Goal: Information Seeking & Learning: Learn about a topic

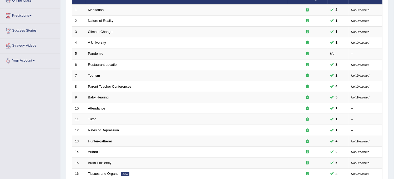
scroll to position [170, 0]
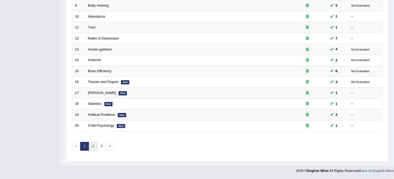
click at [92, 149] on link "2" at bounding box center [93, 146] width 9 height 9
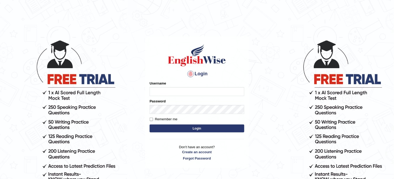
type input "obehi00"
click at [219, 130] on button "Login" at bounding box center [197, 129] width 95 height 8
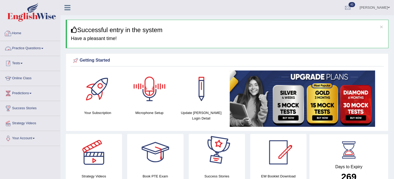
click at [26, 56] on link "Tests" at bounding box center [30, 62] width 60 height 13
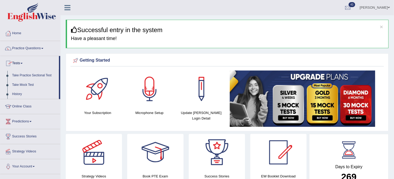
click at [33, 50] on link "Practice Questions" at bounding box center [30, 47] width 60 height 13
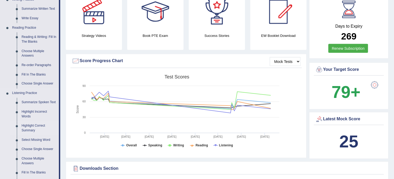
scroll to position [146, 0]
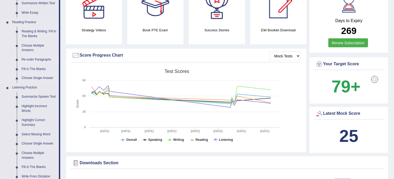
click at [38, 58] on link "Re-order Paragraphs" at bounding box center [39, 59] width 40 height 9
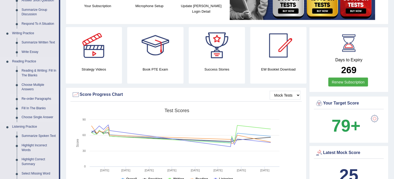
scroll to position [345, 0]
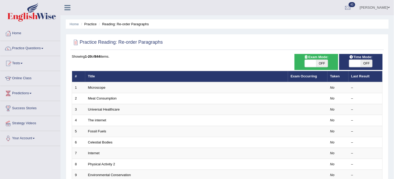
click at [325, 62] on span "OFF" at bounding box center [323, 63] width 12 height 7
checkbox input "true"
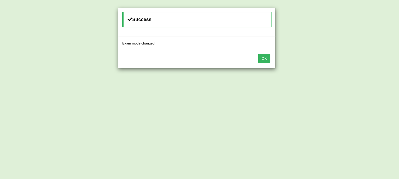
click at [263, 58] on button "OK" at bounding box center [265, 58] width 12 height 9
click at [265, 56] on button "OK" at bounding box center [265, 58] width 12 height 9
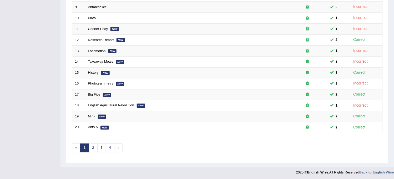
scroll to position [170, 0]
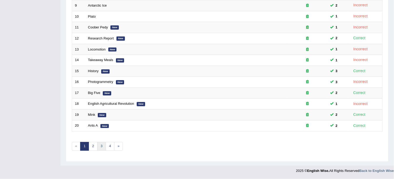
click at [99, 148] on link "3" at bounding box center [101, 146] width 9 height 9
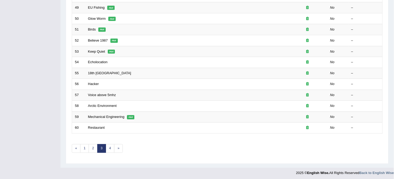
scroll to position [170, 0]
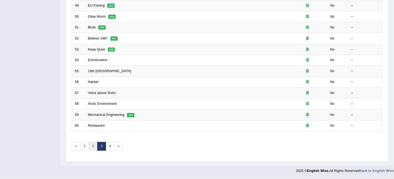
click at [90, 147] on link "2" at bounding box center [93, 146] width 9 height 9
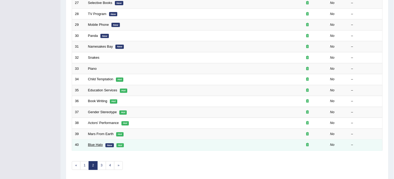
click at [90, 147] on link "Blue Halo" at bounding box center [95, 145] width 15 height 4
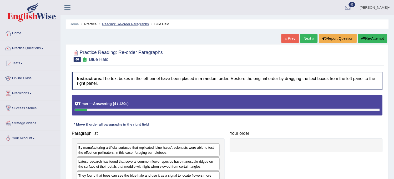
click at [129, 26] on link "Reading: Re-order Paragraphs" at bounding box center [125, 24] width 47 height 4
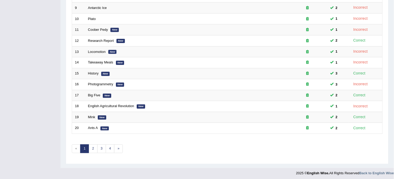
scroll to position [170, 0]
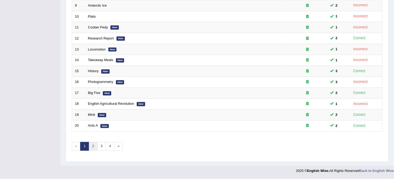
click at [94, 146] on link "2" at bounding box center [93, 146] width 9 height 9
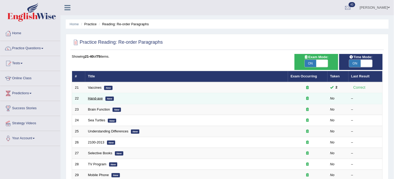
click at [90, 97] on link "Hand-axe" at bounding box center [95, 98] width 15 height 4
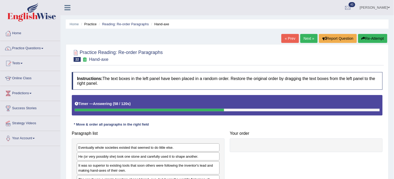
click at [374, 40] on button "Re-Attempt" at bounding box center [373, 38] width 29 height 9
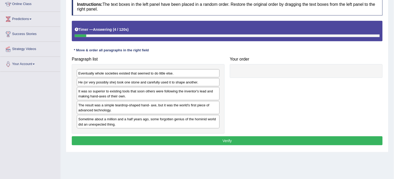
scroll to position [88, 0]
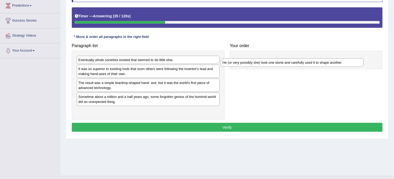
drag, startPoint x: 122, startPoint y: 71, endPoint x: 265, endPoint y: 60, distance: 144.2
click at [265, 60] on div "He (or very possibly she) took one stone and carefully used it to shape another." at bounding box center [292, 62] width 143 height 8
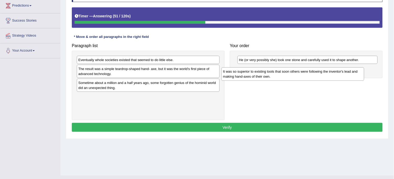
drag, startPoint x: 130, startPoint y: 71, endPoint x: 291, endPoint y: 82, distance: 161.3
click at [291, 81] on div "It was so superior to existing tools that soon others were following the invent…" at bounding box center [293, 73] width 143 height 13
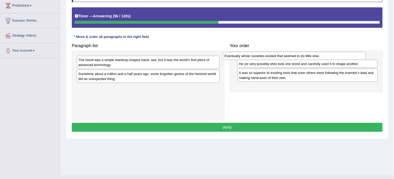
drag, startPoint x: 156, startPoint y: 59, endPoint x: 305, endPoint y: 56, distance: 149.6
click at [305, 56] on div "Eventually whole societies existed that seemed to do little else." at bounding box center [294, 56] width 143 height 8
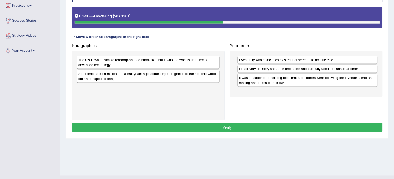
click at [126, 71] on div "Sometime about a million and a half years ago, some forgotten genius of the hom…" at bounding box center [148, 76] width 143 height 13
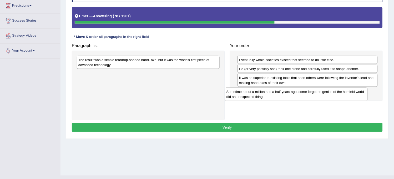
drag, startPoint x: 137, startPoint y: 77, endPoint x: 298, endPoint y: 97, distance: 161.3
click at [298, 97] on div "Sometime about a million and a half years ago, some forgotten genius of the hom…" at bounding box center [296, 94] width 143 height 13
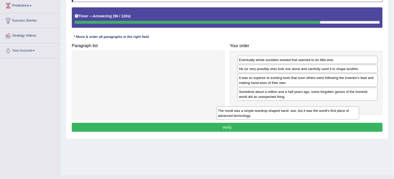
drag, startPoint x: 184, startPoint y: 65, endPoint x: 324, endPoint y: 115, distance: 149.1
click at [324, 115] on div "The result was a simple teardrop-shaped hand- axe, but it was the world's first…" at bounding box center [288, 113] width 143 height 13
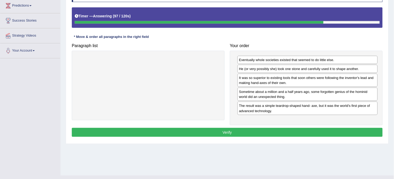
click at [278, 130] on button "Verify" at bounding box center [227, 132] width 311 height 9
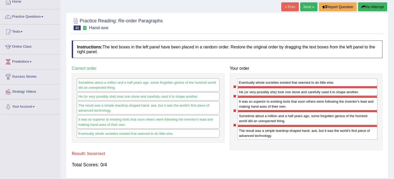
scroll to position [0, 0]
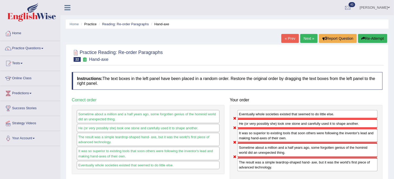
click at [378, 39] on button "Re-Attempt" at bounding box center [373, 38] width 29 height 9
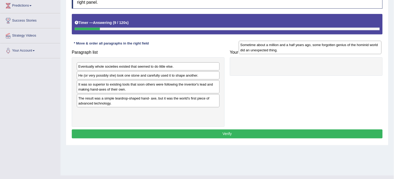
drag, startPoint x: 101, startPoint y: 115, endPoint x: 260, endPoint y: 48, distance: 172.0
click at [260, 48] on div "Sometime about a million and a half years ago, some forgotten genius of the hom…" at bounding box center [310, 47] width 143 height 13
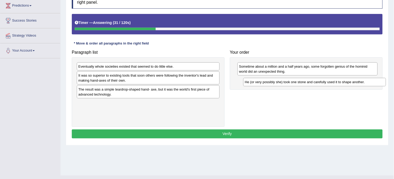
drag, startPoint x: 97, startPoint y: 76, endPoint x: 264, endPoint y: 83, distance: 166.8
click at [264, 83] on div "He (or very possibly she) took one stone and carefully used it to shape another." at bounding box center [315, 82] width 143 height 8
click at [128, 96] on div "The result was a simple teardrop-shaped hand- axe, but it was the world's first…" at bounding box center [148, 91] width 143 height 13
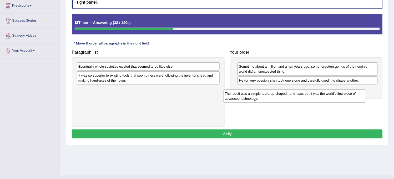
drag, startPoint x: 120, startPoint y: 91, endPoint x: 270, endPoint y: 95, distance: 150.7
click at [270, 95] on div "The result was a simple teardrop-shaped hand- axe, but it was the world's first…" at bounding box center [295, 96] width 143 height 13
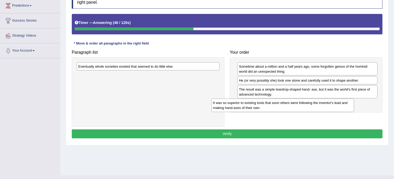
drag, startPoint x: 166, startPoint y: 78, endPoint x: 301, endPoint y: 106, distance: 137.6
click at [301, 106] on div "It was so superior to existing tools that soon others were following the invent…" at bounding box center [283, 105] width 143 height 13
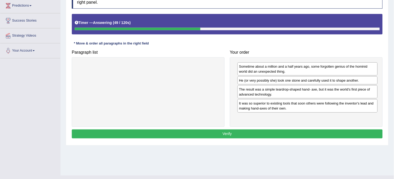
drag, startPoint x: 151, startPoint y: 66, endPoint x: 322, endPoint y: 150, distance: 190.9
click at [322, 150] on div "Home Practice Reading: Re-order Paragraphs Hand-axe You have already given inco…" at bounding box center [228, 43] width 334 height 263
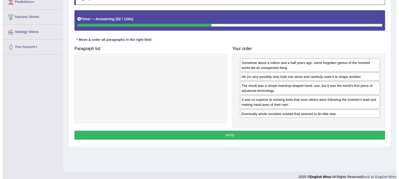
scroll to position [97, 0]
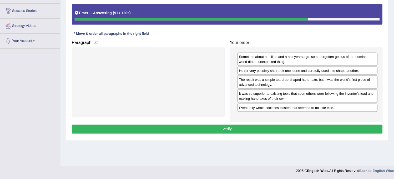
click at [266, 134] on button "Verify" at bounding box center [227, 129] width 311 height 9
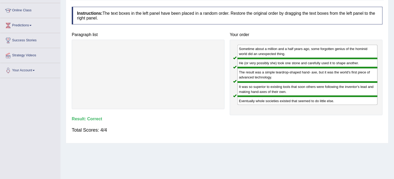
scroll to position [9, 0]
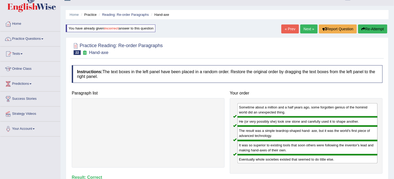
click at [301, 29] on link "Next »" at bounding box center [309, 28] width 17 height 9
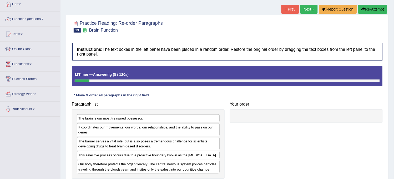
click at [288, 7] on link "« Prev" at bounding box center [290, 9] width 17 height 9
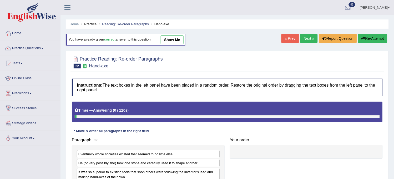
click at [173, 42] on link "show me" at bounding box center [172, 39] width 23 height 9
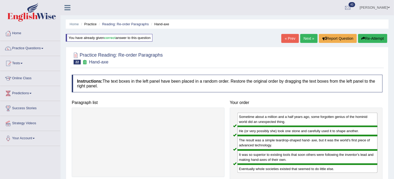
click at [173, 42] on div "Home Practice Reading: Re-order Paragraphs Hand-axe You have already given corr…" at bounding box center [228, 131] width 334 height 263
